Goal: Task Accomplishment & Management: Manage account settings

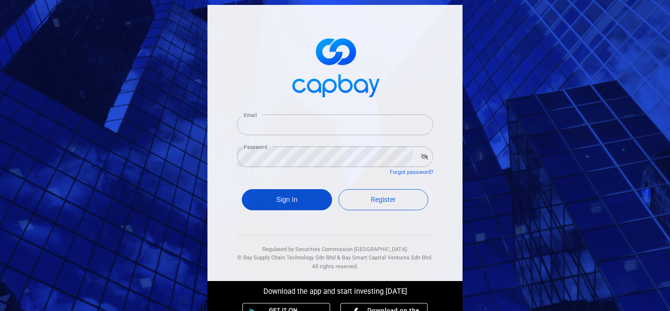
type input "[EMAIL_ADDRESS][DOMAIN_NAME]"
click at [270, 197] on button "Sign In" at bounding box center [287, 199] width 90 height 21
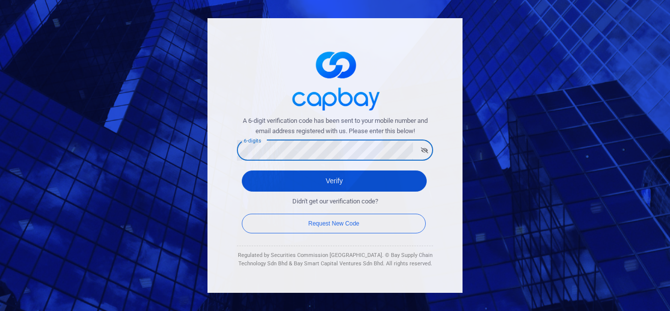
click at [353, 184] on button "Verify" at bounding box center [334, 180] width 185 height 21
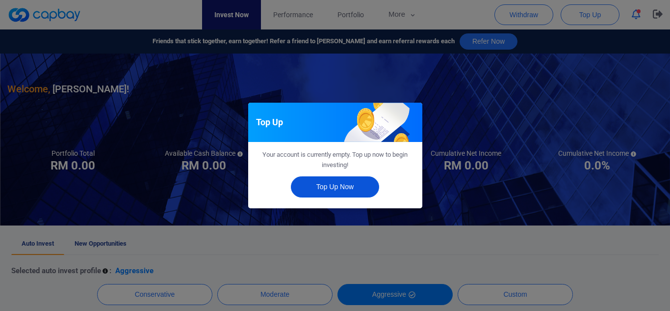
click at [345, 185] on button "Top Up Now" at bounding box center [335, 186] width 88 height 21
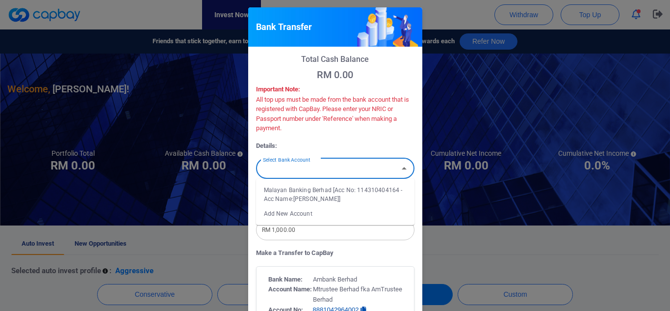
click at [345, 169] on input "Select Bank Account" at bounding box center [327, 168] width 136 height 18
click at [319, 199] on li "Malayan Banking Berhad [Acc No: 114310404164 - Acc Name:[PERSON_NAME]]" at bounding box center [335, 195] width 159 height 24
type input "Malayan Banking Berhad [Acc No: 114310404164 - Acc Name:[PERSON_NAME]]"
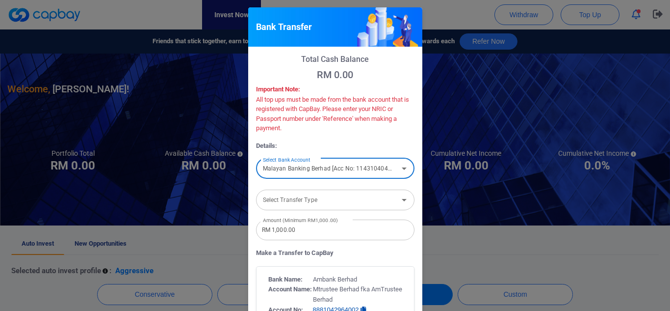
click at [350, 209] on input "Select Transfer Type" at bounding box center [327, 199] width 136 height 18
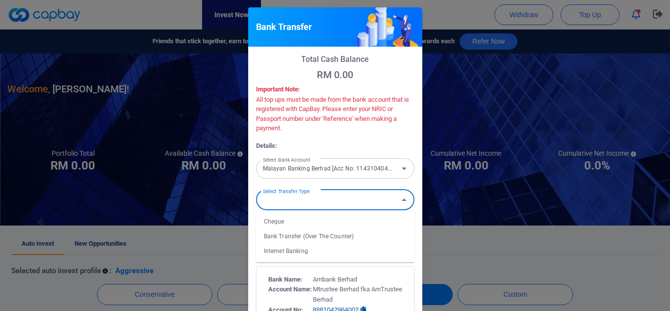
click at [334, 250] on li "Internet Banking" at bounding box center [335, 250] width 159 height 15
type input "Internet Banking"
click at [340, 231] on input "RM 1,000.00" at bounding box center [335, 229] width 159 height 21
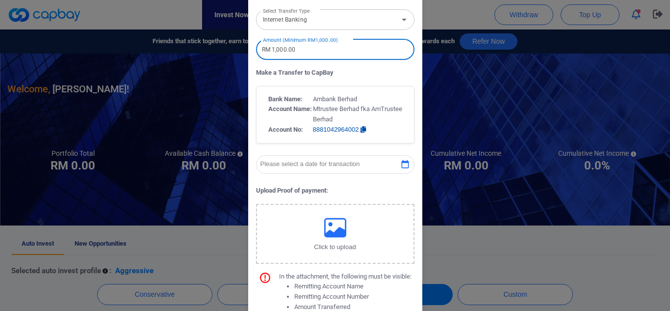
scroll to position [196, 0]
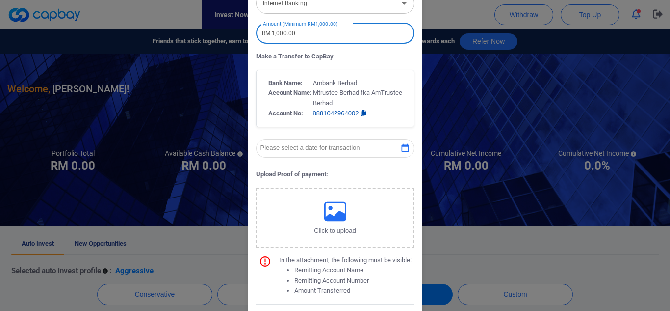
click at [382, 150] on button "Please select a date for transaction" at bounding box center [335, 148] width 159 height 19
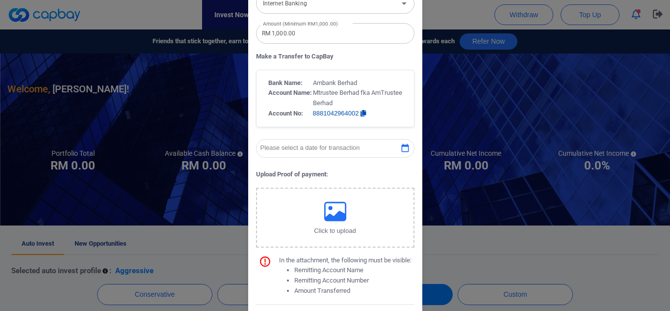
click at [388, 172] on p "Upload Proof of payment:" at bounding box center [335, 174] width 159 height 10
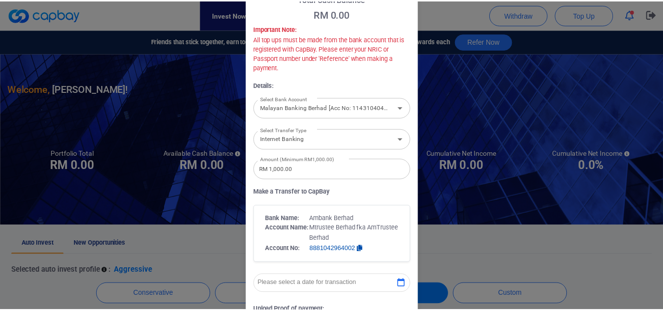
scroll to position [0, 0]
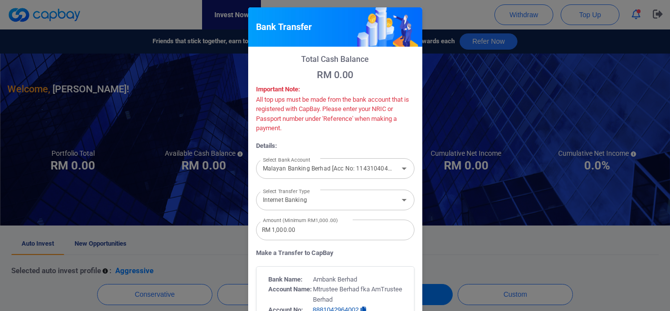
click at [462, 98] on div "Bank Transfer Total Cash Balance RM 0.00 Important Note: All top ups must be ma…" at bounding box center [335, 155] width 670 height 311
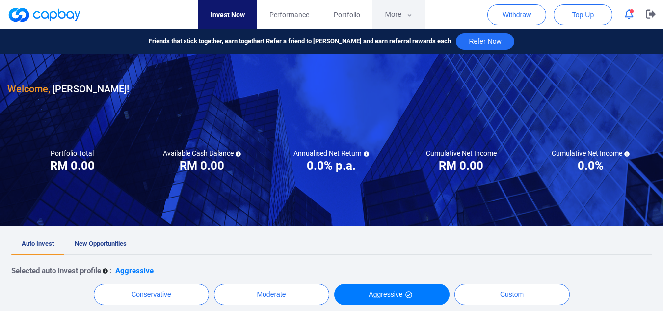
click at [387, 15] on button "More" at bounding box center [398, 14] width 53 height 29
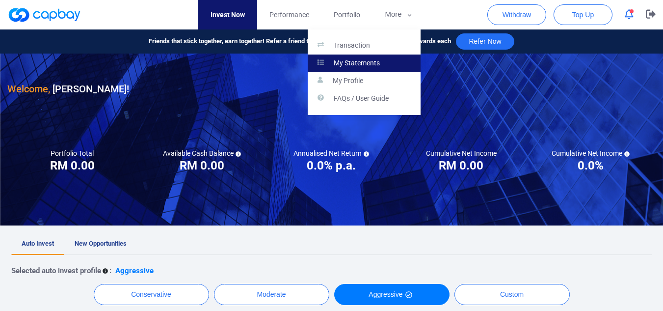
click at [361, 59] on p "My Statements" at bounding box center [357, 63] width 46 height 9
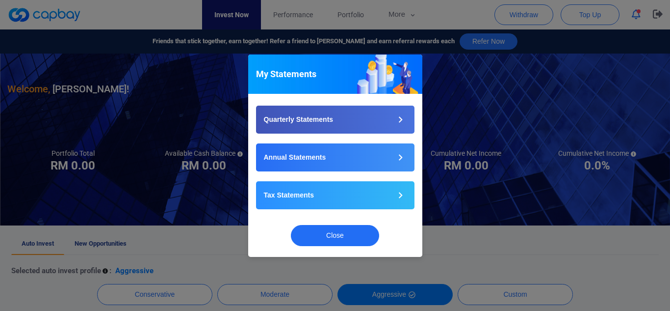
click at [482, 104] on div "My Statements Quarterly Statements Annual Statements Tax Statements Close" at bounding box center [335, 155] width 670 height 311
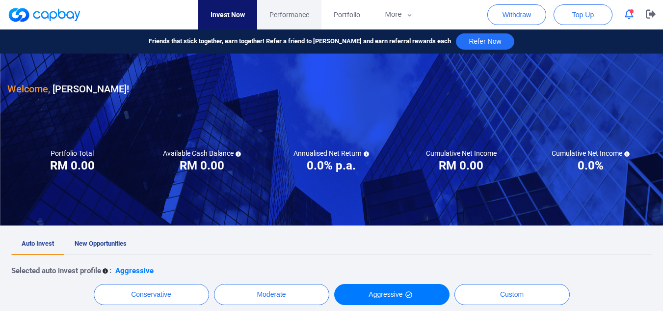
click at [288, 15] on span "Performance" at bounding box center [289, 14] width 40 height 11
